Goal: Information Seeking & Learning: Find specific fact

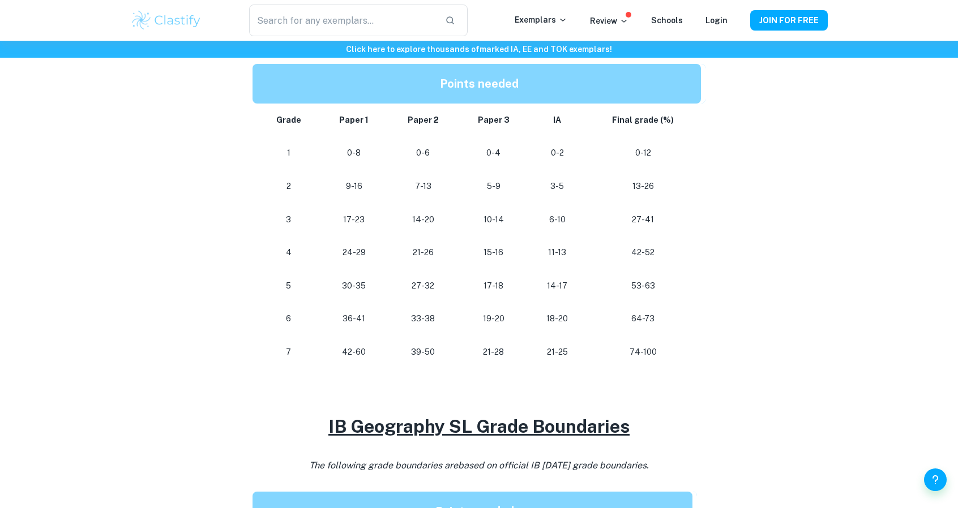
scroll to position [595, 0]
click at [488, 352] on p "21-28" at bounding box center [493, 352] width 53 height 15
click at [554, 348] on p "21-25" at bounding box center [557, 352] width 38 height 15
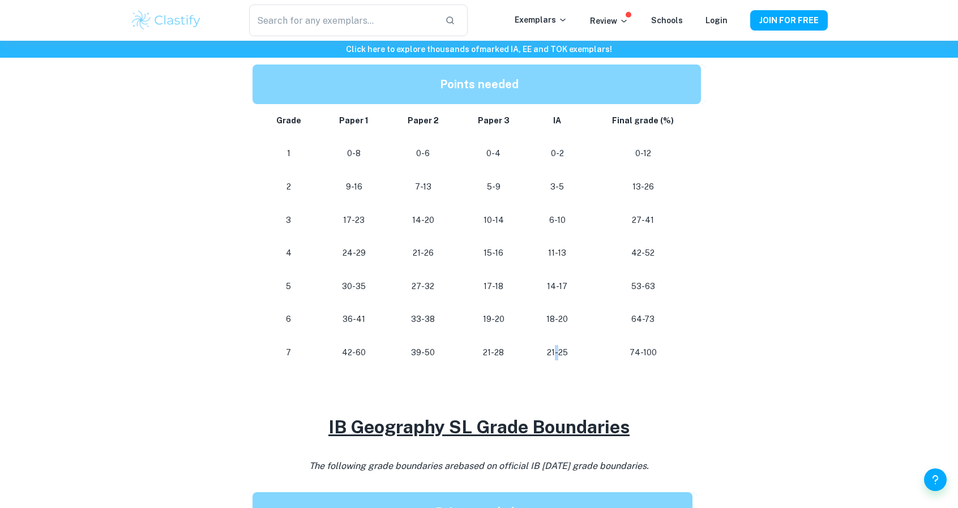
click at [554, 348] on p "21-25" at bounding box center [557, 352] width 38 height 15
click at [636, 350] on p "74-100" at bounding box center [642, 352] width 97 height 15
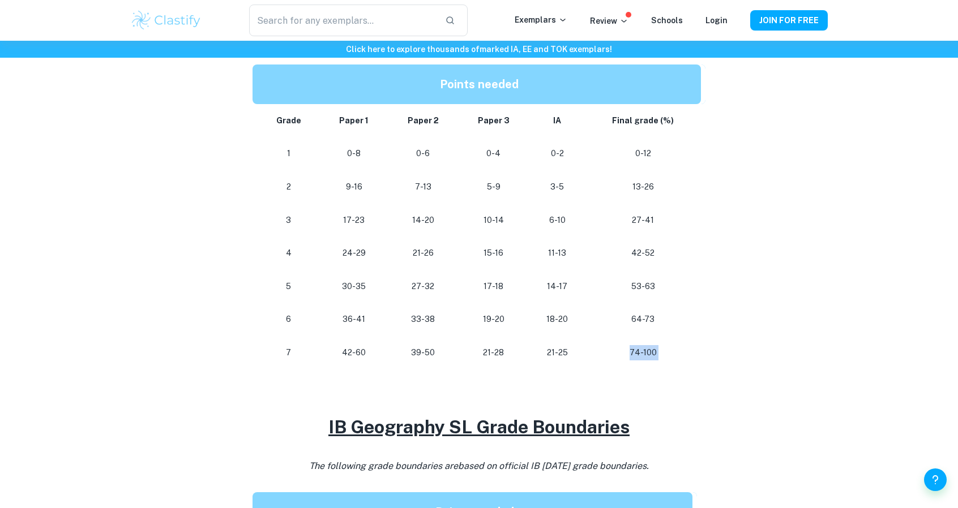
click at [636, 350] on p "74-100" at bounding box center [642, 352] width 97 height 15
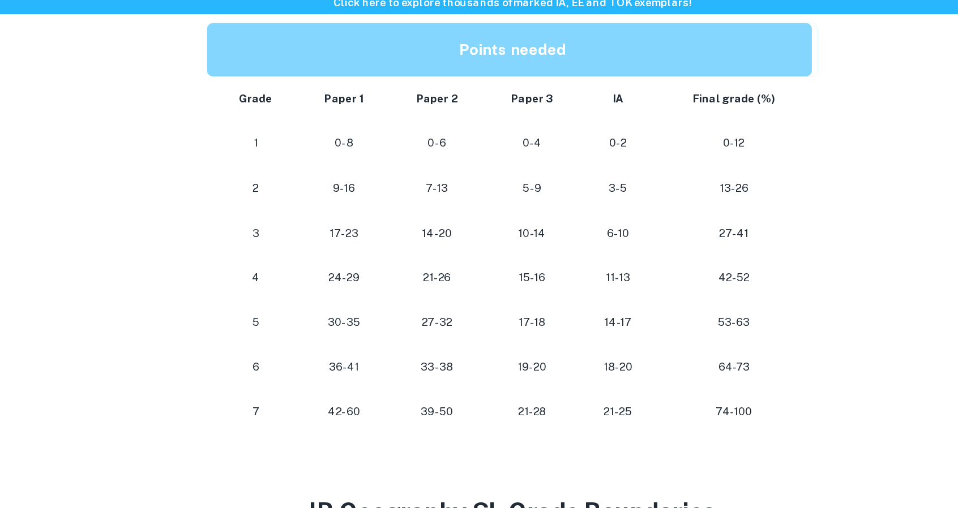
scroll to position [595, 0]
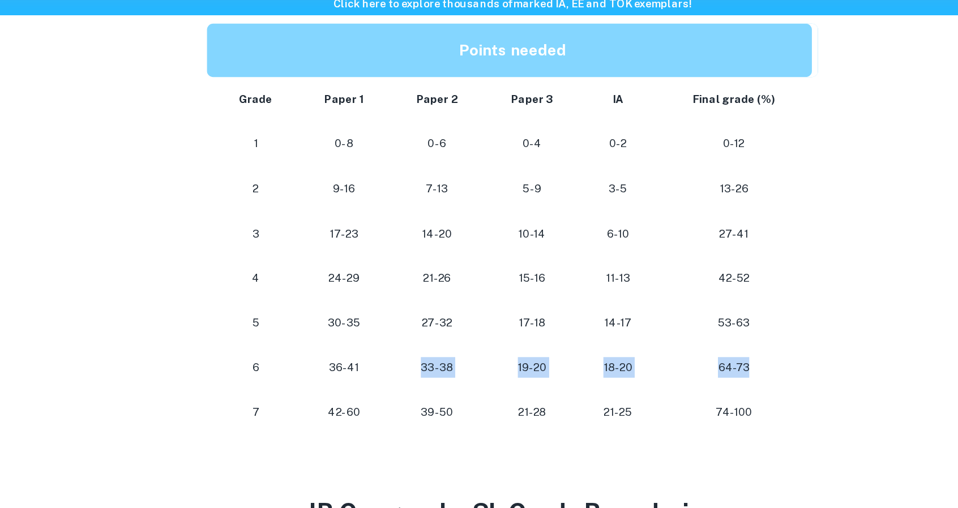
drag, startPoint x: 413, startPoint y: 318, endPoint x: 673, endPoint y: 315, distance: 259.8
click at [673, 315] on tr "[PHONE_NUMBER] [PHONE_NUMBER] 64-73" at bounding box center [478, 319] width 453 height 33
click at [668, 313] on p "64-73" at bounding box center [642, 319] width 97 height 15
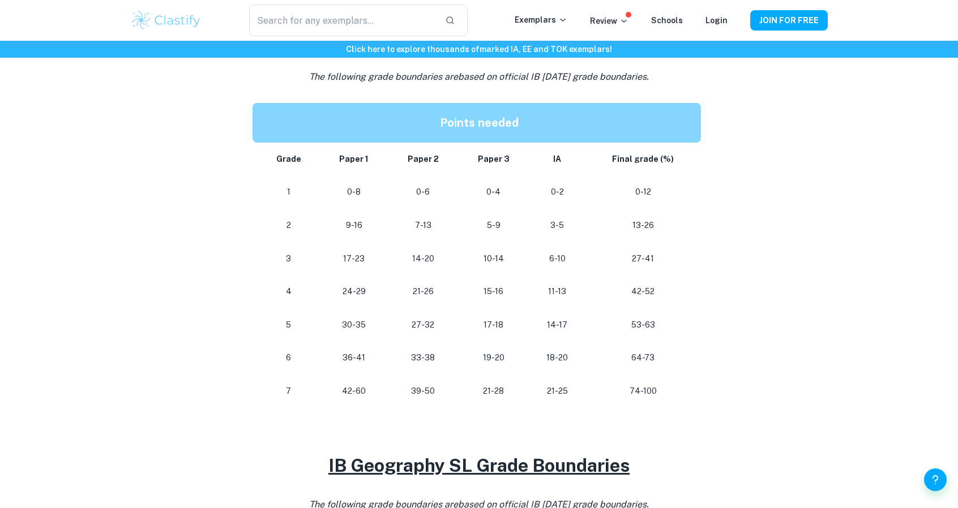
scroll to position [558, 0]
